Goal: Task Accomplishment & Management: Complete application form

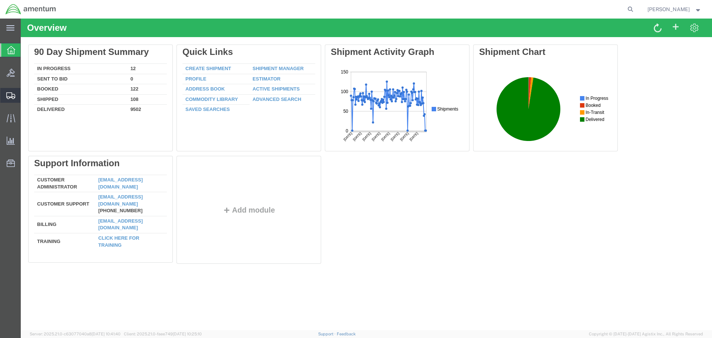
click at [0, 0] on span "Create Shipment" at bounding box center [0, 0] width 0 height 0
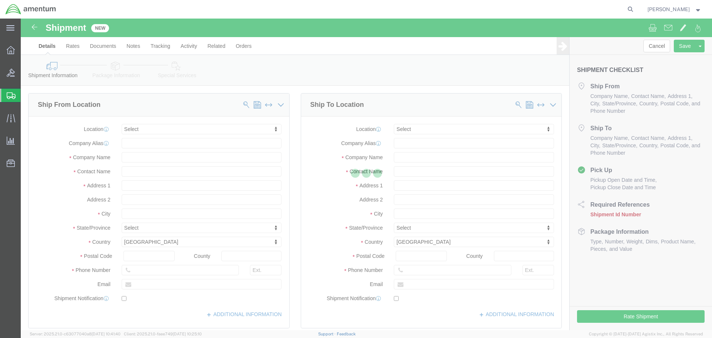
select select
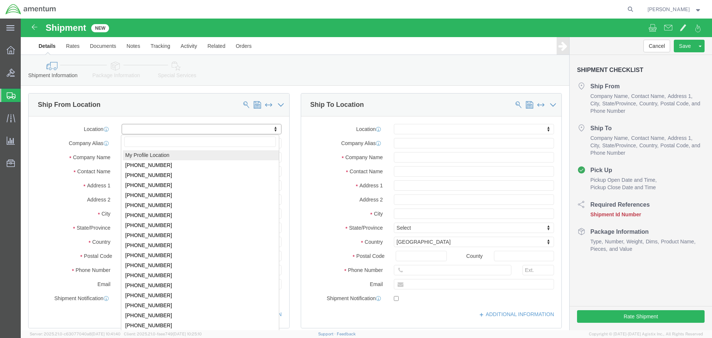
select select "MYPROFILE"
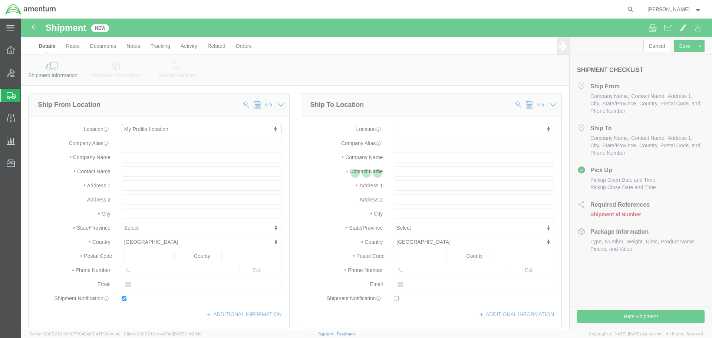
type input "[STREET_ADDRESS]"
type input "92154"
type input "[PHONE_NUMBER]"
type input "[PERSON_NAME][EMAIL_ADDRESS][PERSON_NAME][DOMAIN_NAME]"
checkbox input "true"
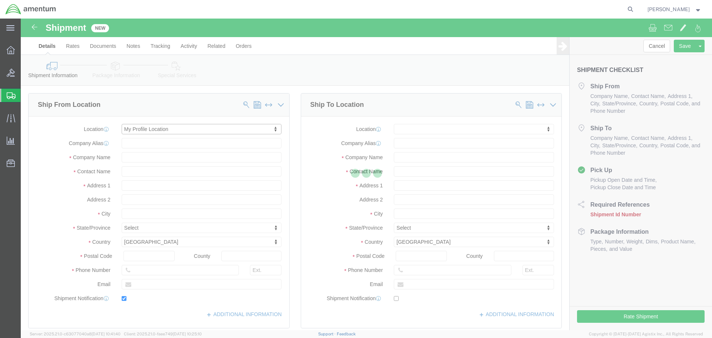
type input "Amentum Services, Inc."
type input "[PERSON_NAME]"
type input "[GEOGRAPHIC_DATA]"
select select "CA"
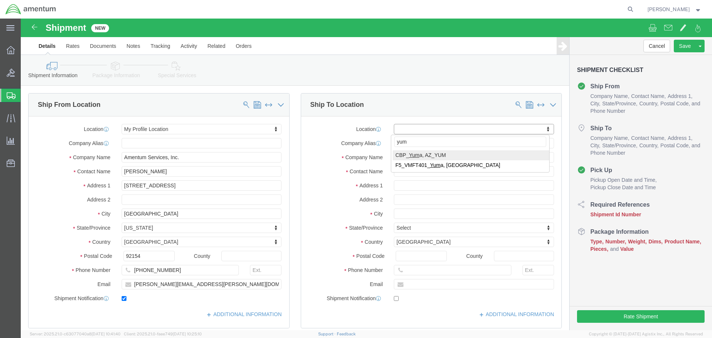
type input "yum"
select select "49951"
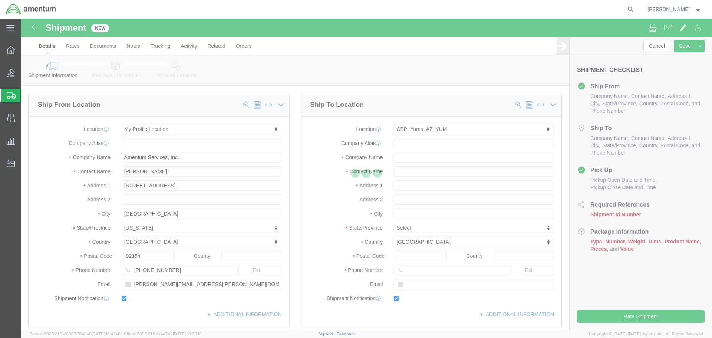
type input "[STREET_ADDRESS]"
type input "85365"
type input "[PHONE_NUMBER]"
type input "215"
type input "[PERSON_NAME][EMAIL_ADDRESS][PERSON_NAME][DOMAIN_NAME]"
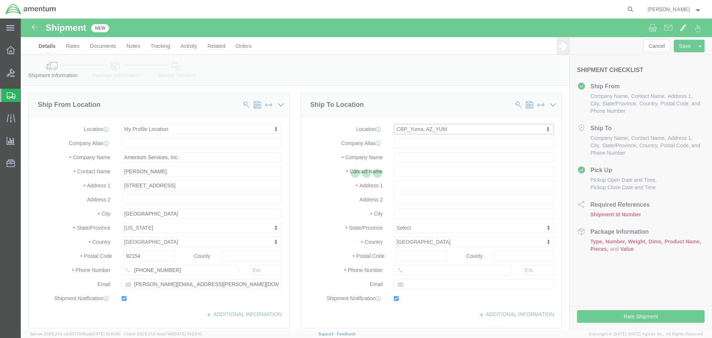
checkbox input "true"
type input "Amentum Services, Inc"
type input "[PERSON_NAME]"
type input "Yuma"
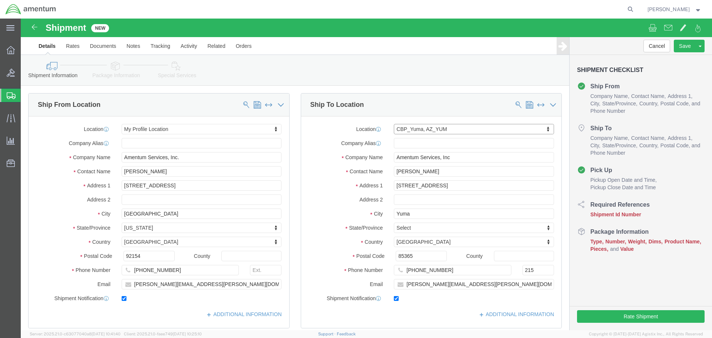
select select "AZ"
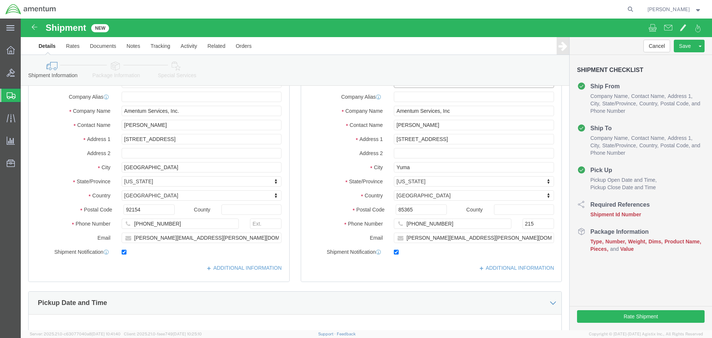
scroll to position [186, 0]
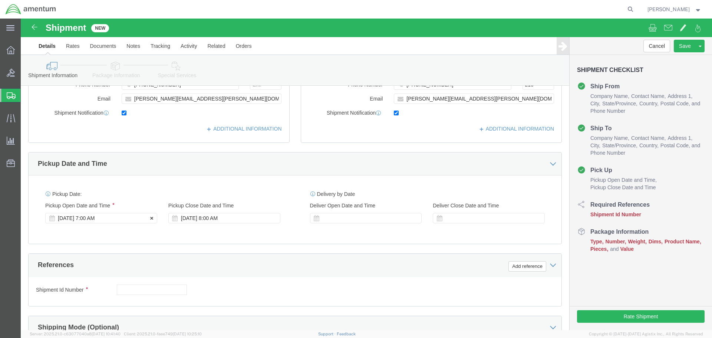
click div "[DATE] 7:00 AM"
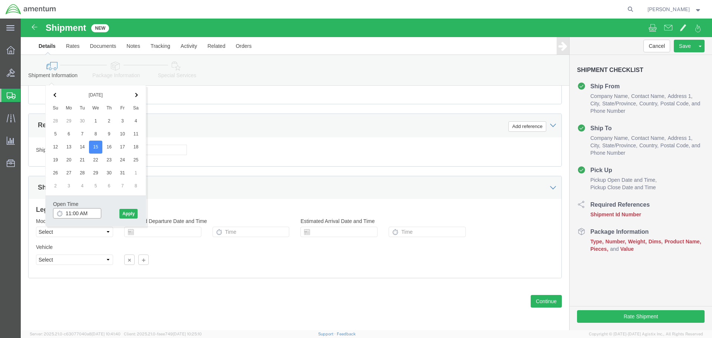
type input "12:00 PM"
click button "Apply"
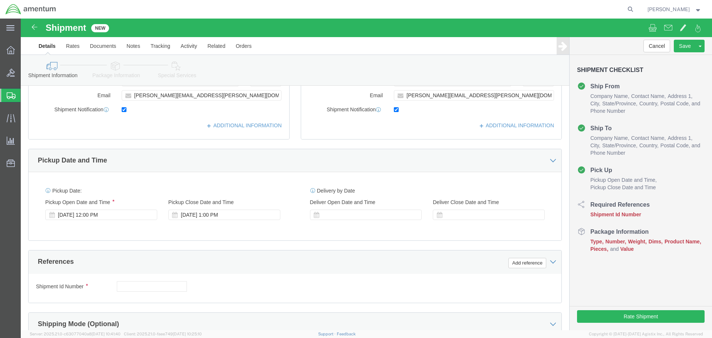
scroll to position [177, 0]
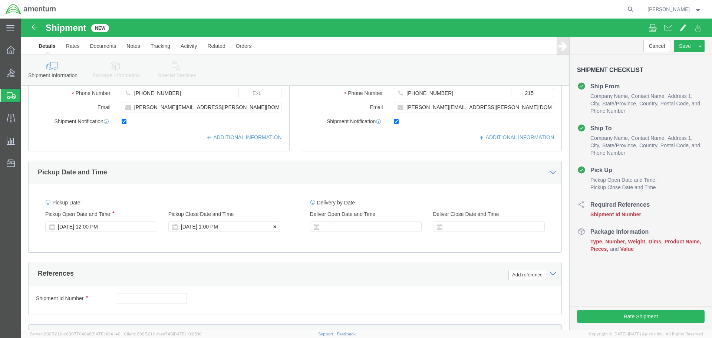
click div "[DATE] 1:00 PM"
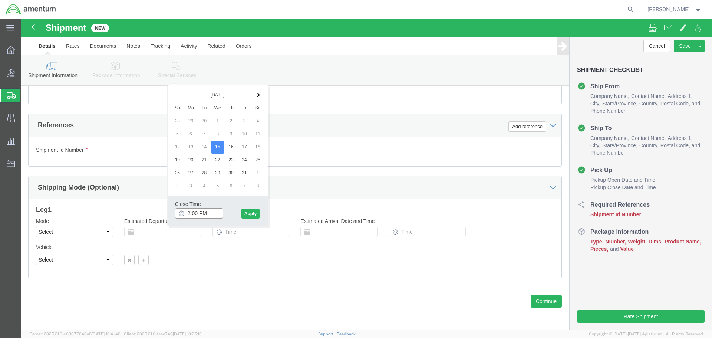
type input "3:00 PM"
click button "Apply"
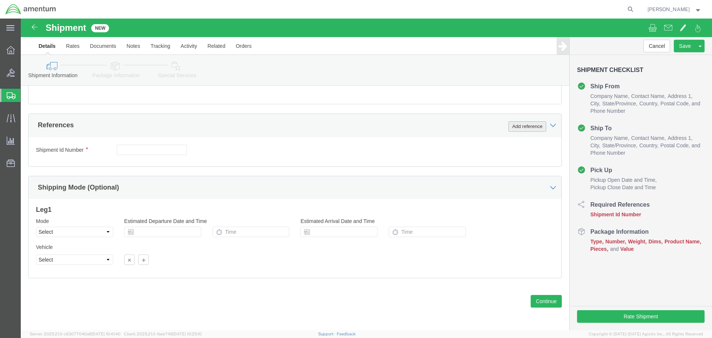
click button "Add reference"
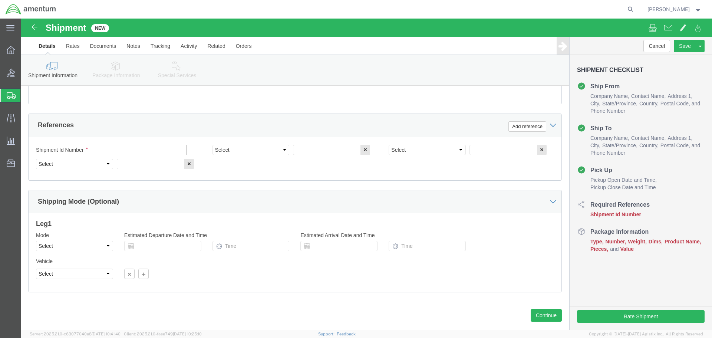
click input "text"
type input "3947A"
select select "PROJNUM"
type input "6118.04.03.2219.000.SDC.0000"
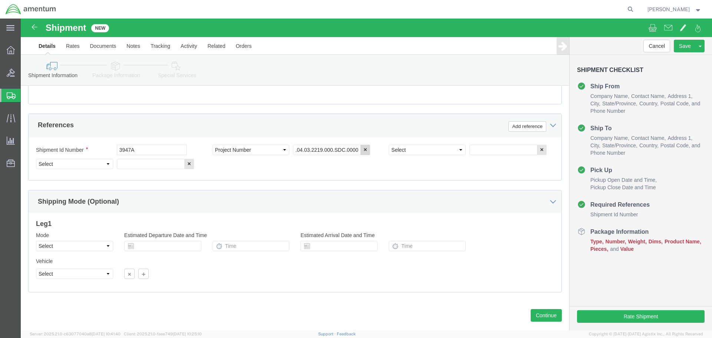
scroll to position [0, 0]
select select "DEPT"
type input "CBP"
select select "CUSTREF"
type input "O'RINGS"
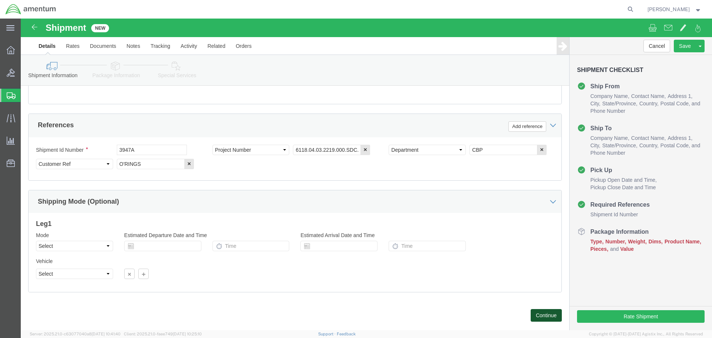
click button "Continue"
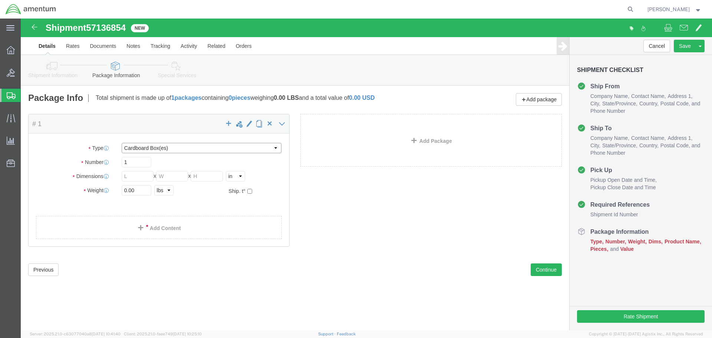
click select "Select BCK Boxes Bale(s) Basket(s) Bolt(s) Bottle(s) Buckets Bulk Bundle(s) Can…"
select select "ENV"
click select "Select BCK Boxes Bale(s) Basket(s) Bolt(s) Bottle(s) Buckets Bulk Bundle(s) Can…"
type input "9.50"
type input "12.50"
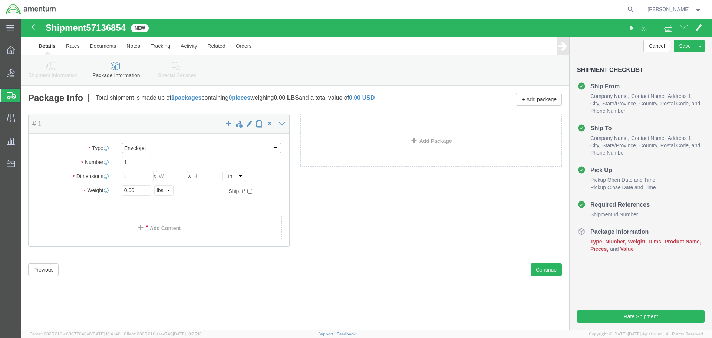
type input "0.25"
type input "1"
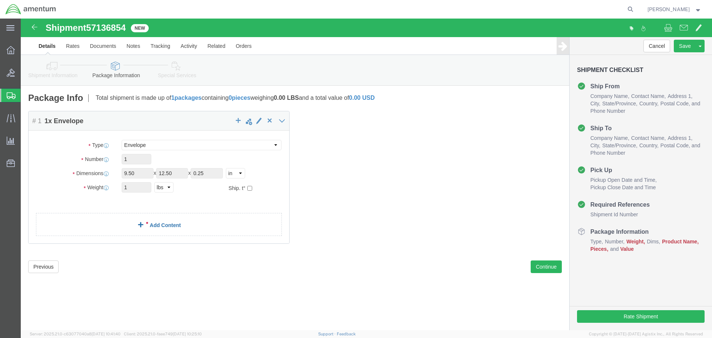
click link "Add Content"
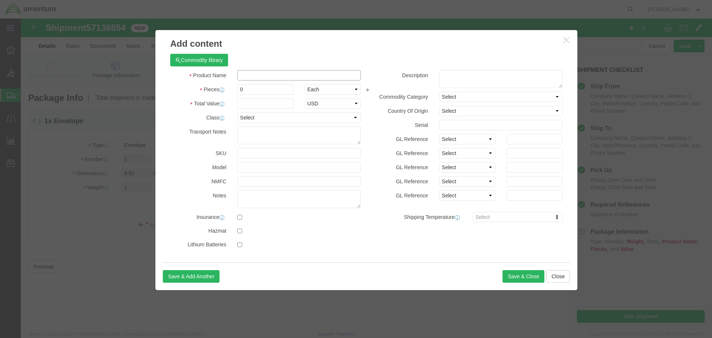
click input "text"
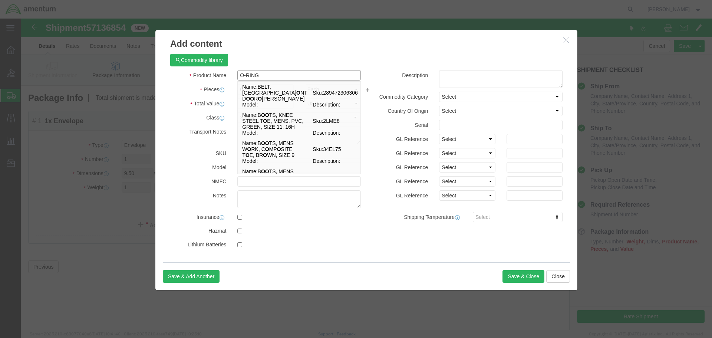
type input "O-RING"
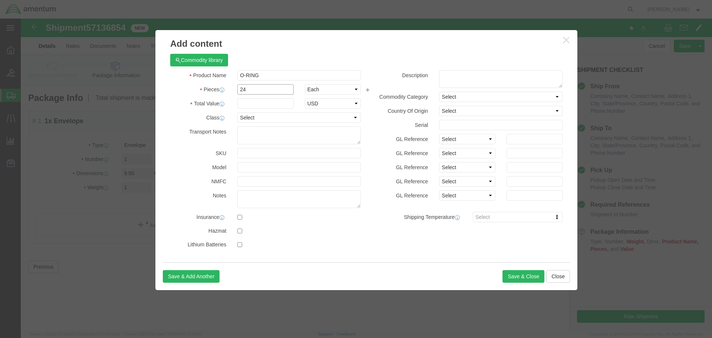
type input "24"
type input "81"
select select "USD"
paste input "MS28775-008"
type input "MS28775-008"
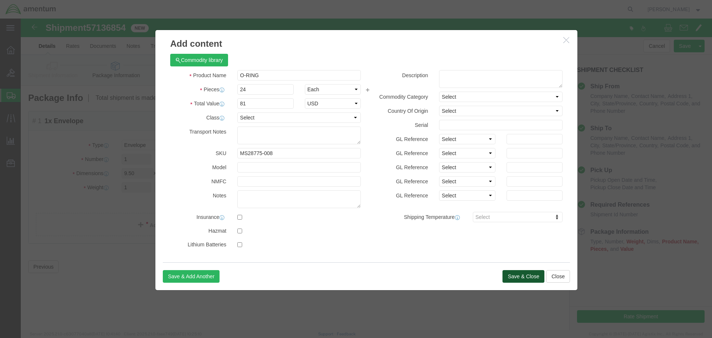
click button "Save & Close"
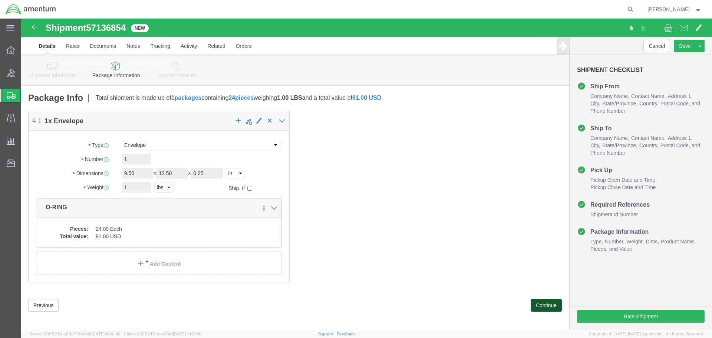
click button "Continue"
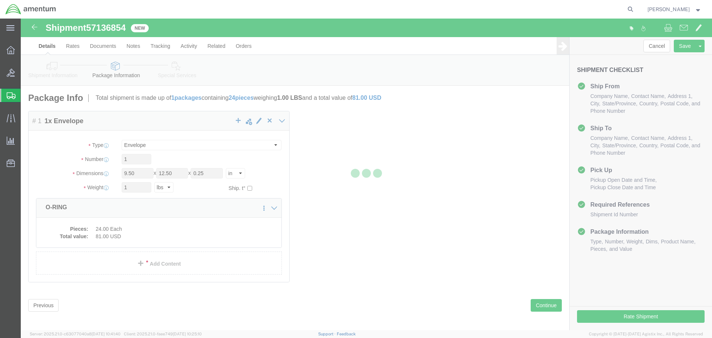
select select
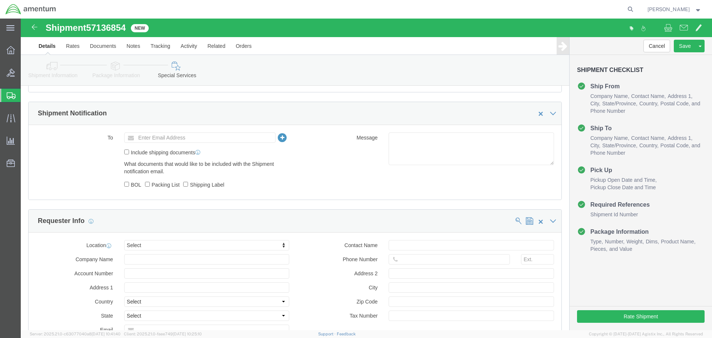
scroll to position [482, 0]
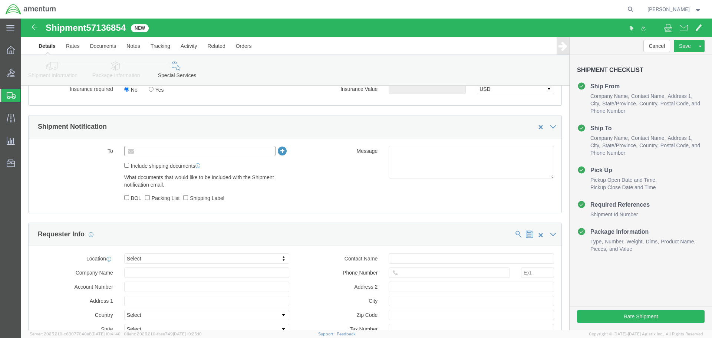
click input "text"
type input "Enter Email Address"
drag, startPoint x: 131, startPoint y: 131, endPoint x: 125, endPoint y: 135, distance: 7.5
drag, startPoint x: 125, startPoint y: 135, endPoint x: 116, endPoint y: 131, distance: 9.5
click icon
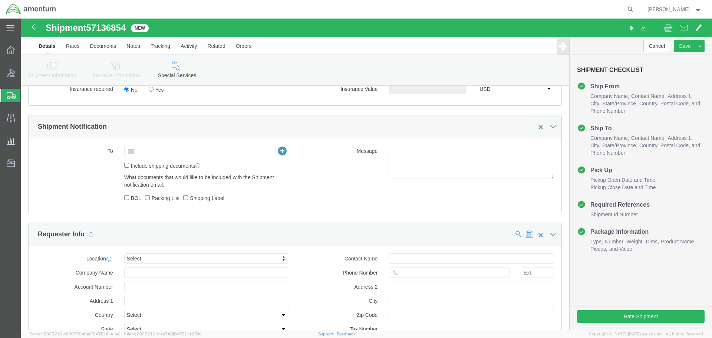
click input "text"
paste input "[PERSON_NAME][EMAIL_ADDRESS][PERSON_NAME][DOMAIN_NAME]"
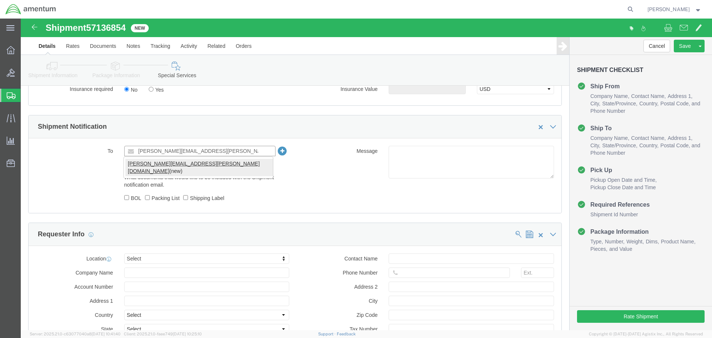
type input "[PERSON_NAME][EMAIL_ADDRESS][PERSON_NAME][DOMAIN_NAME]"
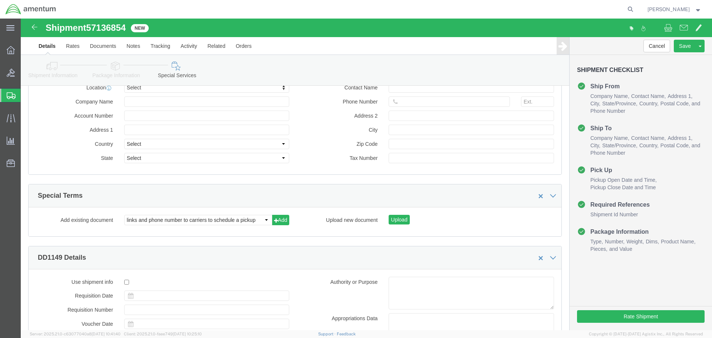
scroll to position [816, 0]
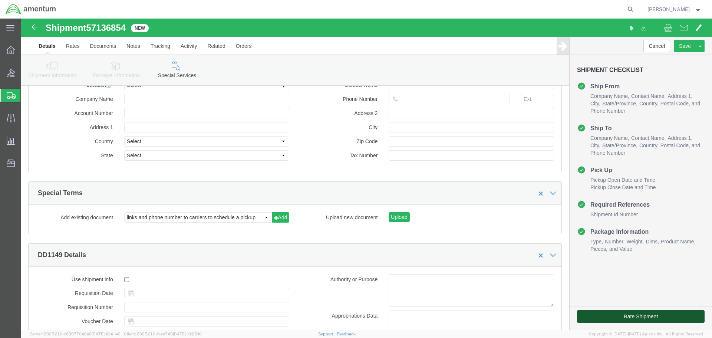
click button "Rate Shipment"
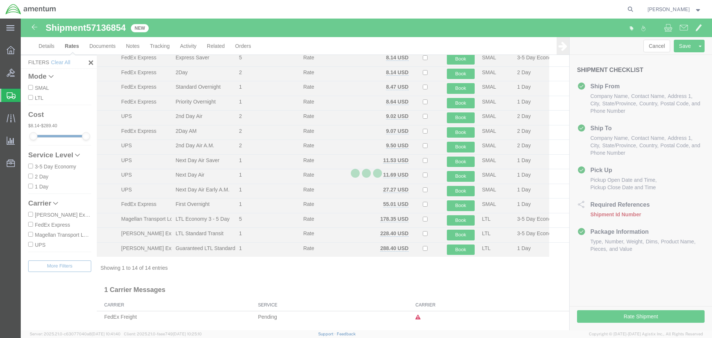
scroll to position [32, 0]
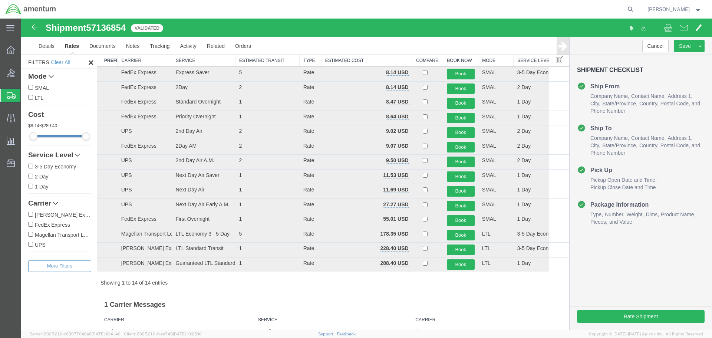
click at [55, 227] on label "FedEx Express" at bounding box center [59, 224] width 63 height 8
click at [33, 227] on input "FedEx Express" at bounding box center [30, 224] width 5 height 5
checkbox input "true"
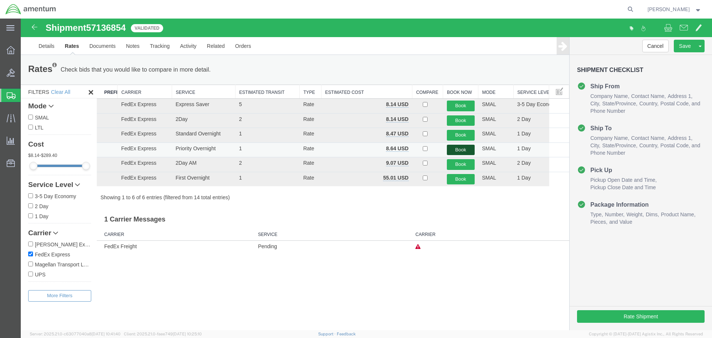
click at [457, 150] on button "Book" at bounding box center [461, 150] width 28 height 11
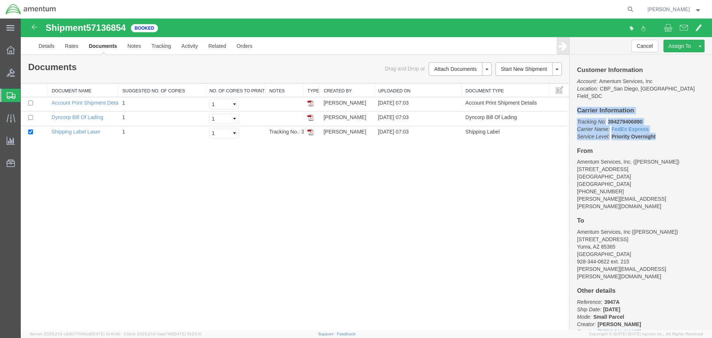
drag, startPoint x: 667, startPoint y: 128, endPoint x: 575, endPoint y: 101, distance: 96.5
click at [575, 101] on div "Customer Information Account: Amentum Services, Inc Location: [GEOGRAPHIC_DATA]…" at bounding box center [641, 192] width 142 height 275
copy div "Carrier Information Tracking No: 394279406890 Carrier Name: FedEx Express FedEx…"
click at [151, 181] on div "Shipment 57136854 3 of 3 Booked Details Rates Documents Notes Tracking Activity…" at bounding box center [367, 175] width 692 height 312
